Goal: Information Seeking & Learning: Find contact information

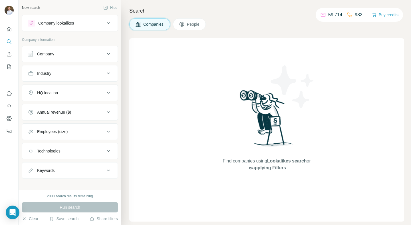
click at [82, 53] on div "Company" at bounding box center [66, 54] width 77 height 6
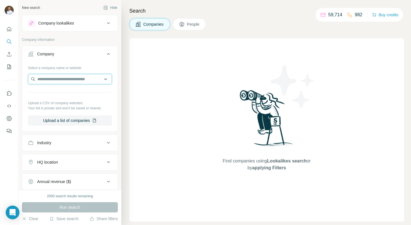
click at [61, 81] on input "text" at bounding box center [70, 79] width 84 height 10
paste input "********"
type input "********"
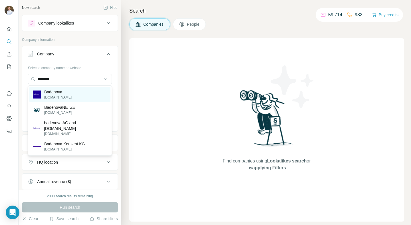
click at [61, 94] on p "Badenova" at bounding box center [57, 92] width 27 height 6
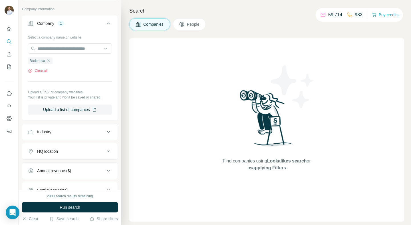
scroll to position [38, 0]
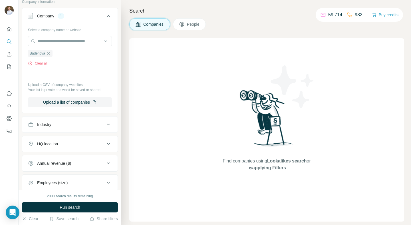
click at [83, 146] on div "HQ location" at bounding box center [66, 144] width 77 height 6
click at [67, 158] on input "text" at bounding box center [70, 158] width 84 height 10
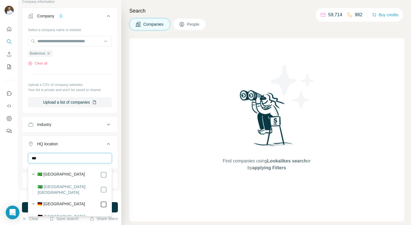
type input "***"
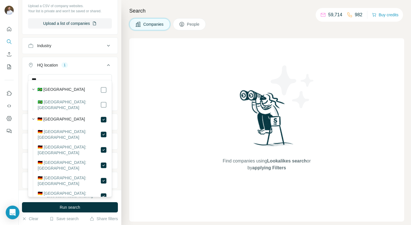
scroll to position [124, 0]
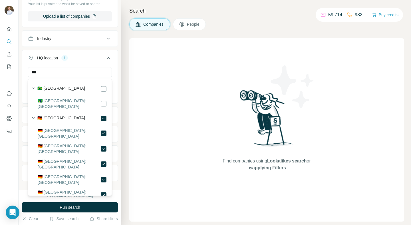
click at [125, 124] on div "Search Companies People Find companies using Lookalikes search or by applying F…" at bounding box center [266, 112] width 290 height 225
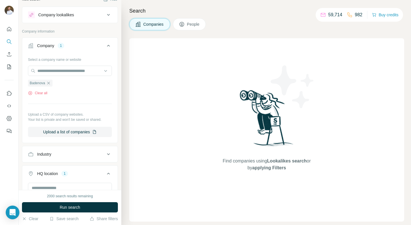
scroll to position [0, 0]
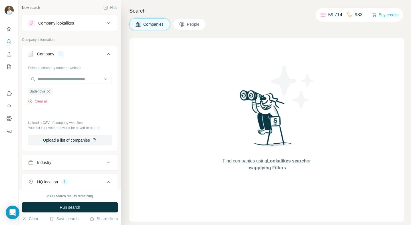
click at [198, 25] on span "People" at bounding box center [193, 24] width 13 height 6
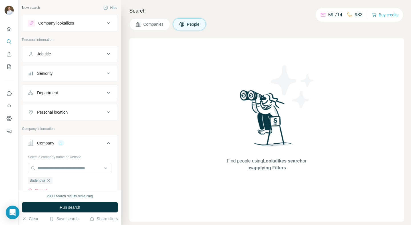
click at [73, 97] on button "Department" at bounding box center [69, 93] width 95 height 14
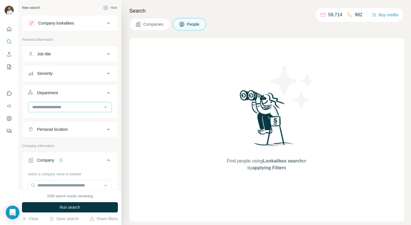
click at [65, 108] on input at bounding box center [67, 107] width 71 height 6
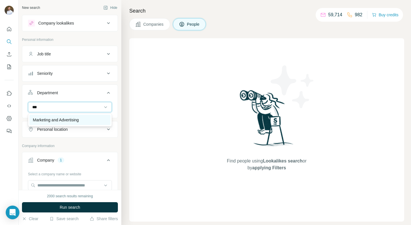
type input "***"
click at [53, 117] on p "Marketing and Advertising" at bounding box center [56, 120] width 46 height 6
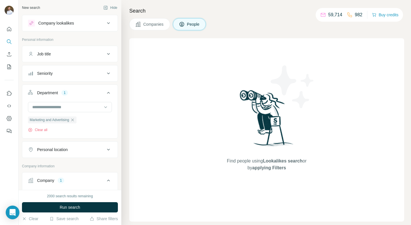
click at [58, 78] on button "Seniority" at bounding box center [69, 74] width 95 height 14
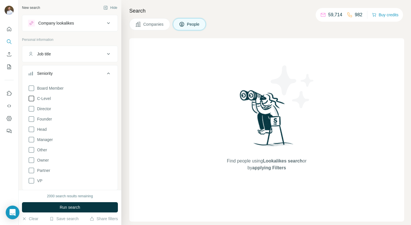
click at [31, 101] on icon at bounding box center [32, 99] width 6 height 6
click at [31, 109] on icon at bounding box center [31, 108] width 7 height 7
click at [70, 206] on span "Run search" at bounding box center [70, 207] width 21 height 6
click at [333, 16] on p "59,714" at bounding box center [335, 14] width 14 height 7
click at [73, 209] on span "Run search" at bounding box center [70, 207] width 21 height 6
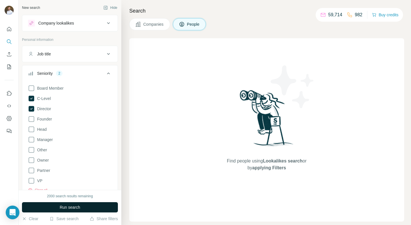
click at [160, 27] on button "Companies" at bounding box center [149, 24] width 41 height 12
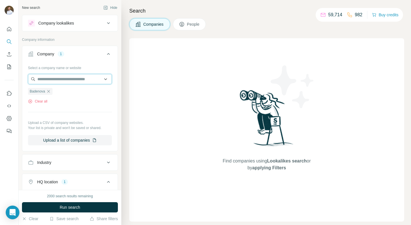
click at [71, 82] on input "text" at bounding box center [70, 79] width 84 height 10
click at [72, 207] on span "Run search" at bounding box center [70, 207] width 21 height 6
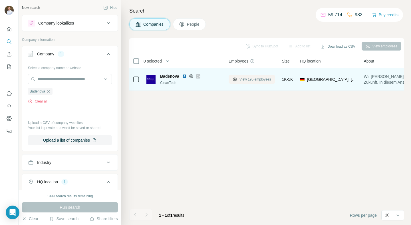
click at [255, 78] on span "View 195 employees" at bounding box center [256, 79] width 32 height 5
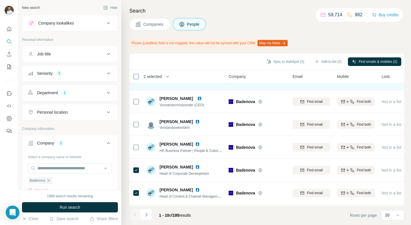
scroll to position [106, 0]
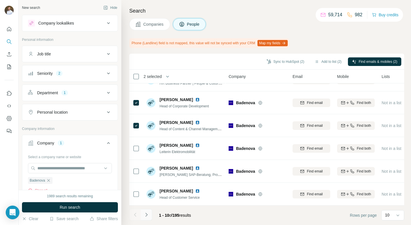
click at [146, 212] on icon "Navigate to next page" at bounding box center [147, 215] width 6 height 6
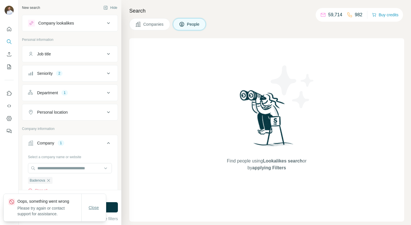
click at [93, 207] on span "Close" at bounding box center [94, 208] width 10 height 6
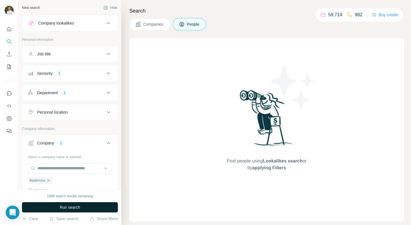
click at [77, 206] on span "Run search" at bounding box center [70, 207] width 21 height 6
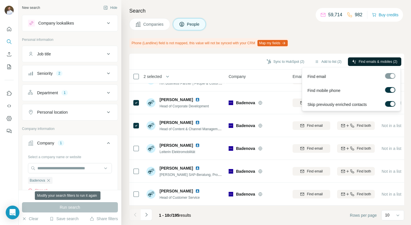
click at [375, 62] on span "Find emails & mobiles (2)" at bounding box center [378, 61] width 39 height 5
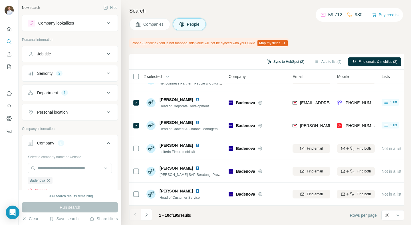
click at [284, 65] on button "Sync to HubSpot (2)" at bounding box center [286, 61] width 46 height 9
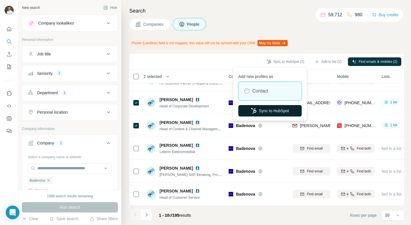
click at [274, 109] on button "Sync to HubSpot" at bounding box center [269, 110] width 63 height 11
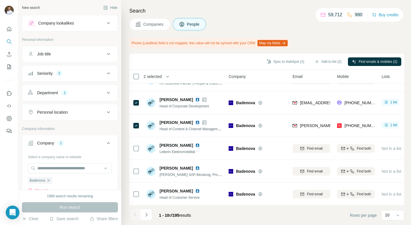
click at [61, 74] on div "2" at bounding box center [59, 73] width 7 height 5
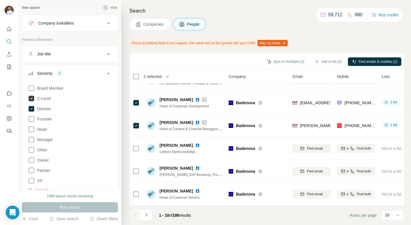
click at [31, 97] on icon at bounding box center [32, 99] width 6 height 6
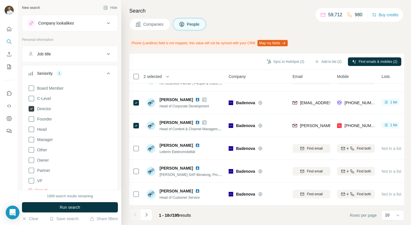
click at [31, 107] on icon at bounding box center [32, 109] width 6 height 6
click at [55, 40] on p "Personal information" at bounding box center [70, 39] width 96 height 5
click at [8, 41] on icon "Search" at bounding box center [9, 42] width 6 height 6
